Goal: Task Accomplishment & Management: Use online tool/utility

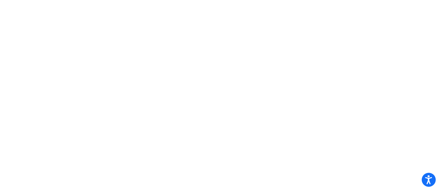
click at [190, 32] on mat-sidenav-content at bounding box center [221, 96] width 442 height 193
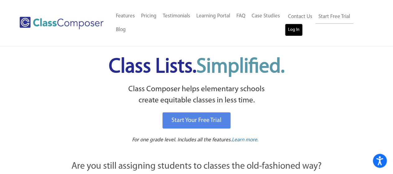
click at [294, 26] on link "Log In" at bounding box center [294, 30] width 18 height 12
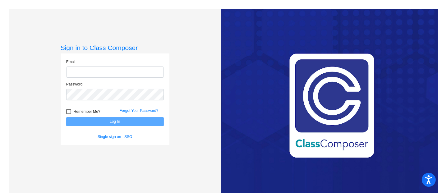
type input "[EMAIL_ADDRESS][DOMAIN_NAME]"
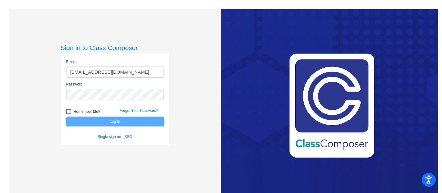
click at [123, 121] on button "Log In" at bounding box center [115, 121] width 98 height 9
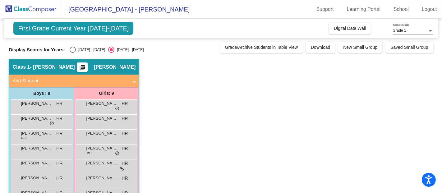
click at [54, 27] on span "First Grade Current Year [DATE]-[DATE]" at bounding box center [73, 28] width 120 height 13
click at [337, 28] on span "Digital Data Wall" at bounding box center [350, 28] width 32 height 5
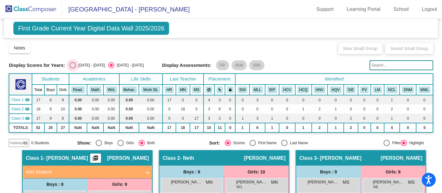
click at [72, 65] on div "Select an option" at bounding box center [73, 65] width 6 height 6
click at [72, 68] on input "[DATE] - [DATE]" at bounding box center [72, 68] width 0 height 0
radio input "true"
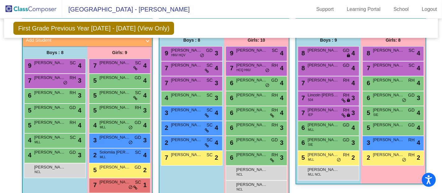
scroll to position [141, 0]
